Goal: Information Seeking & Learning: Learn about a topic

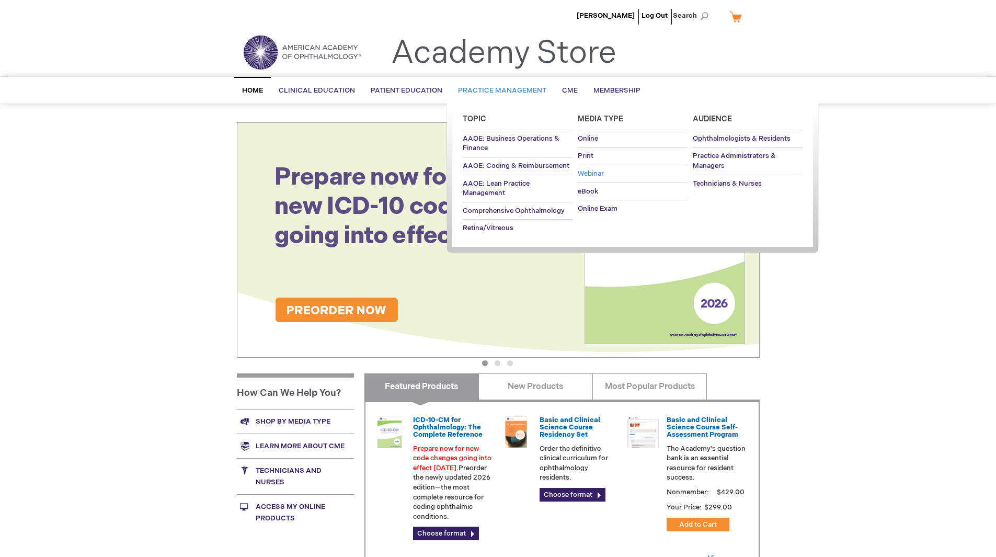
click at [602, 172] on span "Webinar" at bounding box center [591, 173] width 26 height 8
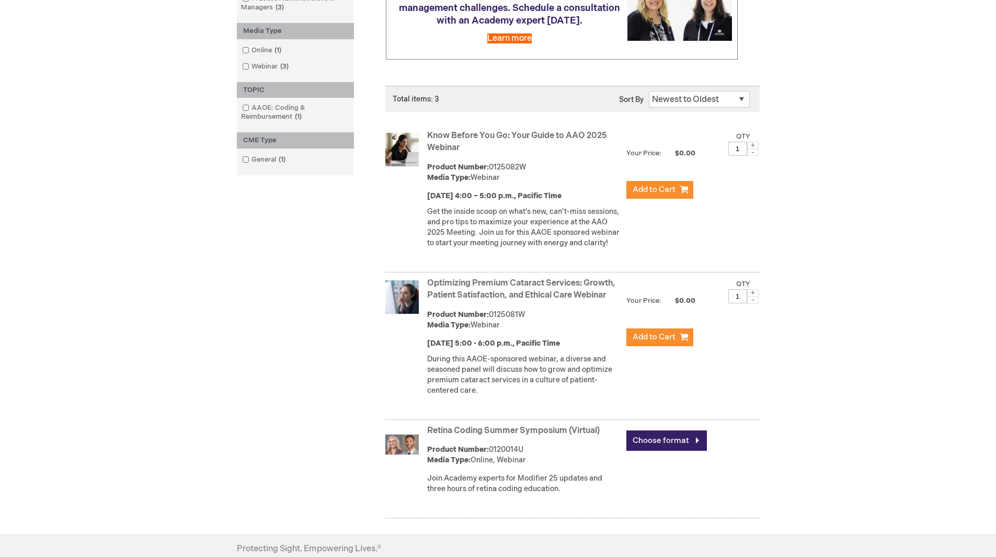
scroll to position [198, 0]
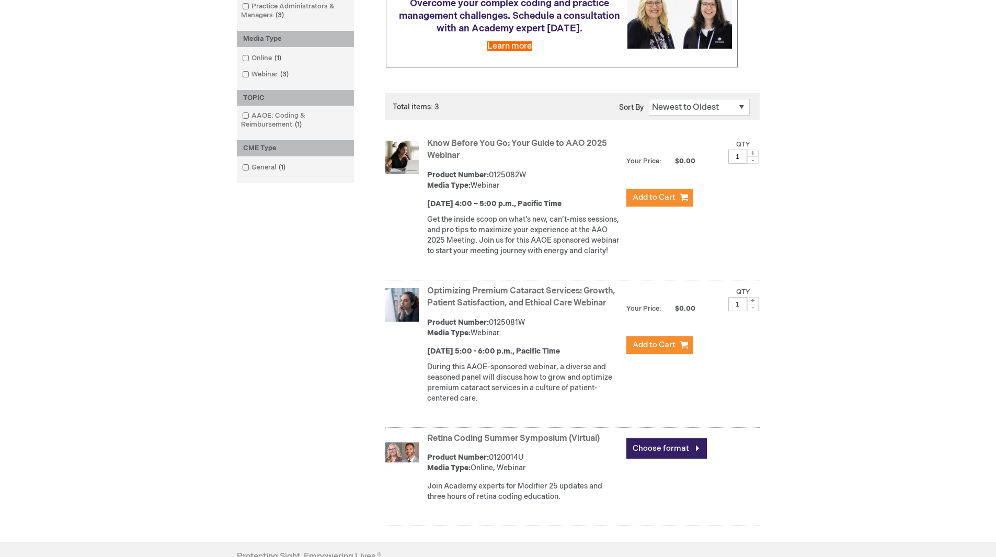
click at [553, 308] on link "Optimizing Premium Cataract Services: Growth, Patient Satisfaction, and Ethical…" at bounding box center [521, 297] width 188 height 22
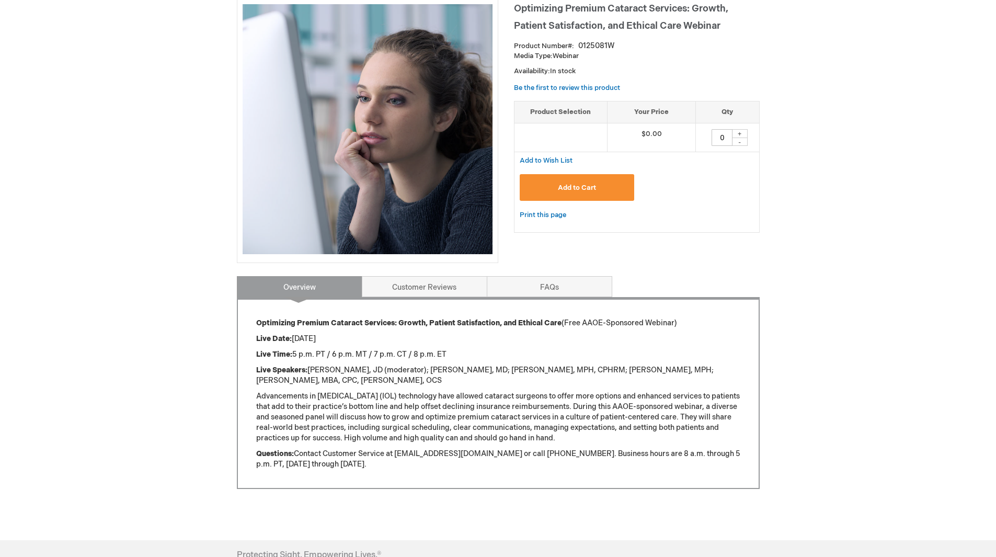
scroll to position [168, 0]
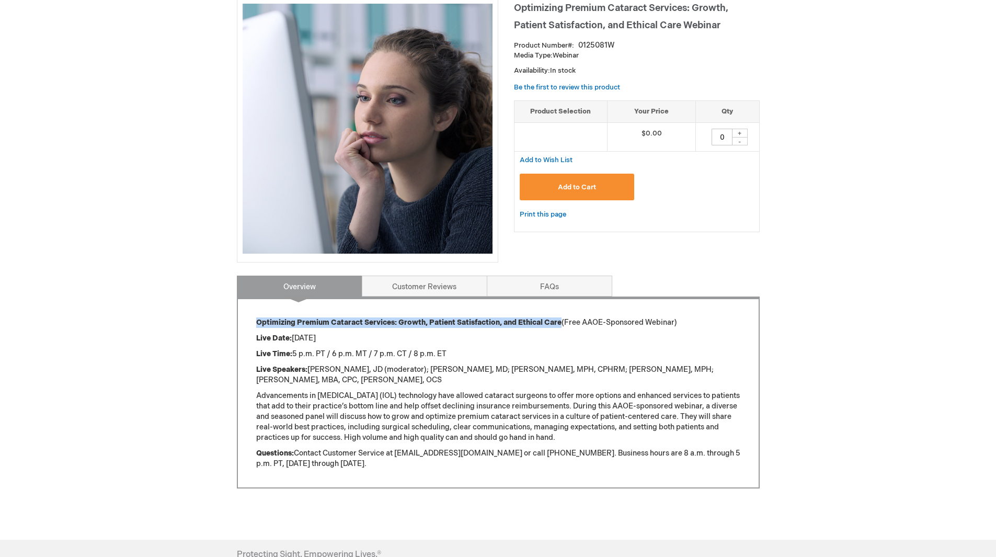
drag, startPoint x: 560, startPoint y: 321, endPoint x: 255, endPoint y: 323, distance: 305.4
click at [255, 323] on div "Optimizing Premium Cataract Services: Growth, Patient Satisfaction, and Ethical…" at bounding box center [498, 393] width 523 height 192
copy strong "Optimizing Premium Cataract Services: Growth, Patient Satisfaction, and Ethical…"
click at [567, 284] on link "FAQs" at bounding box center [550, 286] width 126 height 21
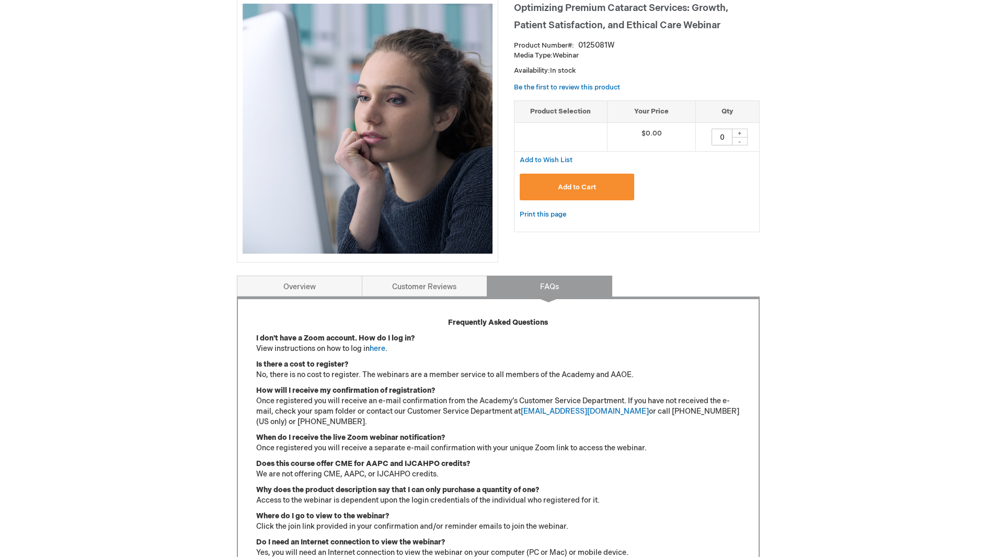
scroll to position [443, 0]
